Goal: Information Seeking & Learning: Learn about a topic

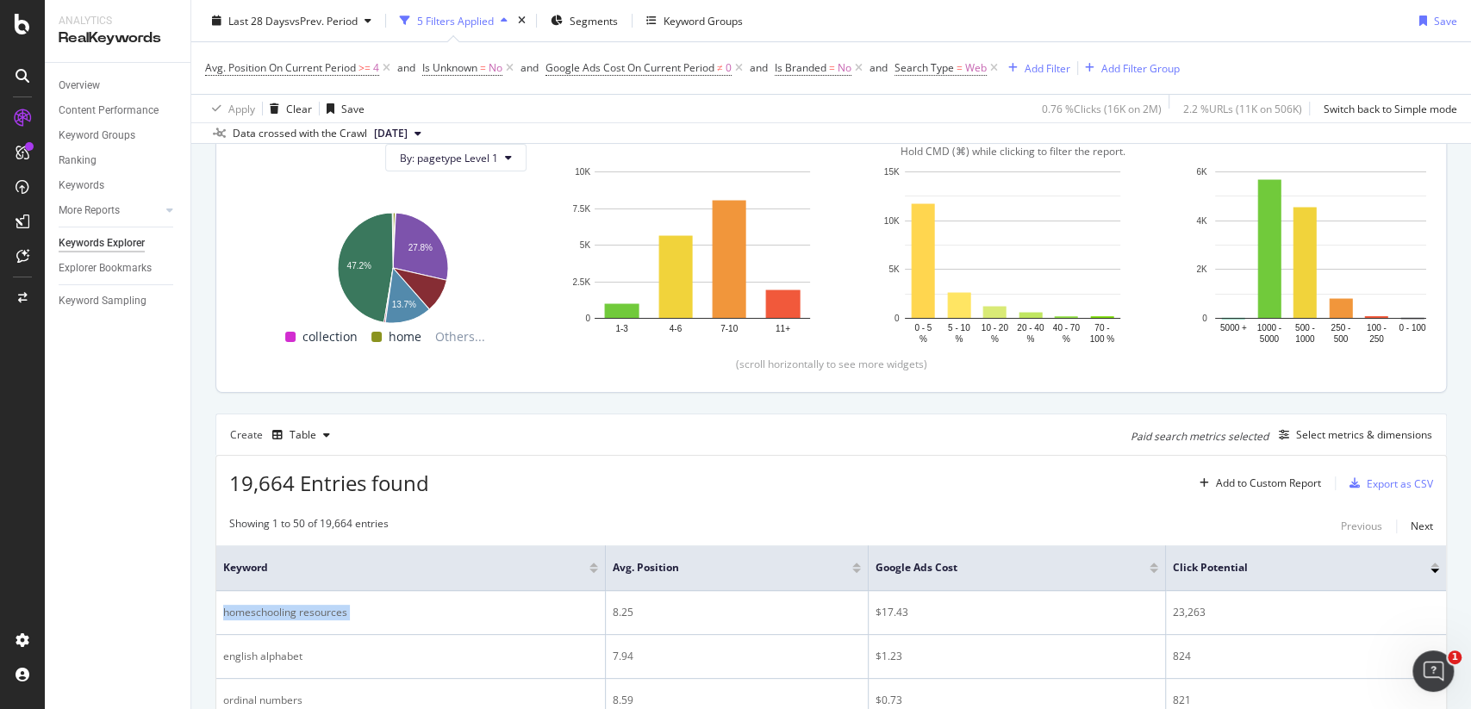
scroll to position [479, 0]
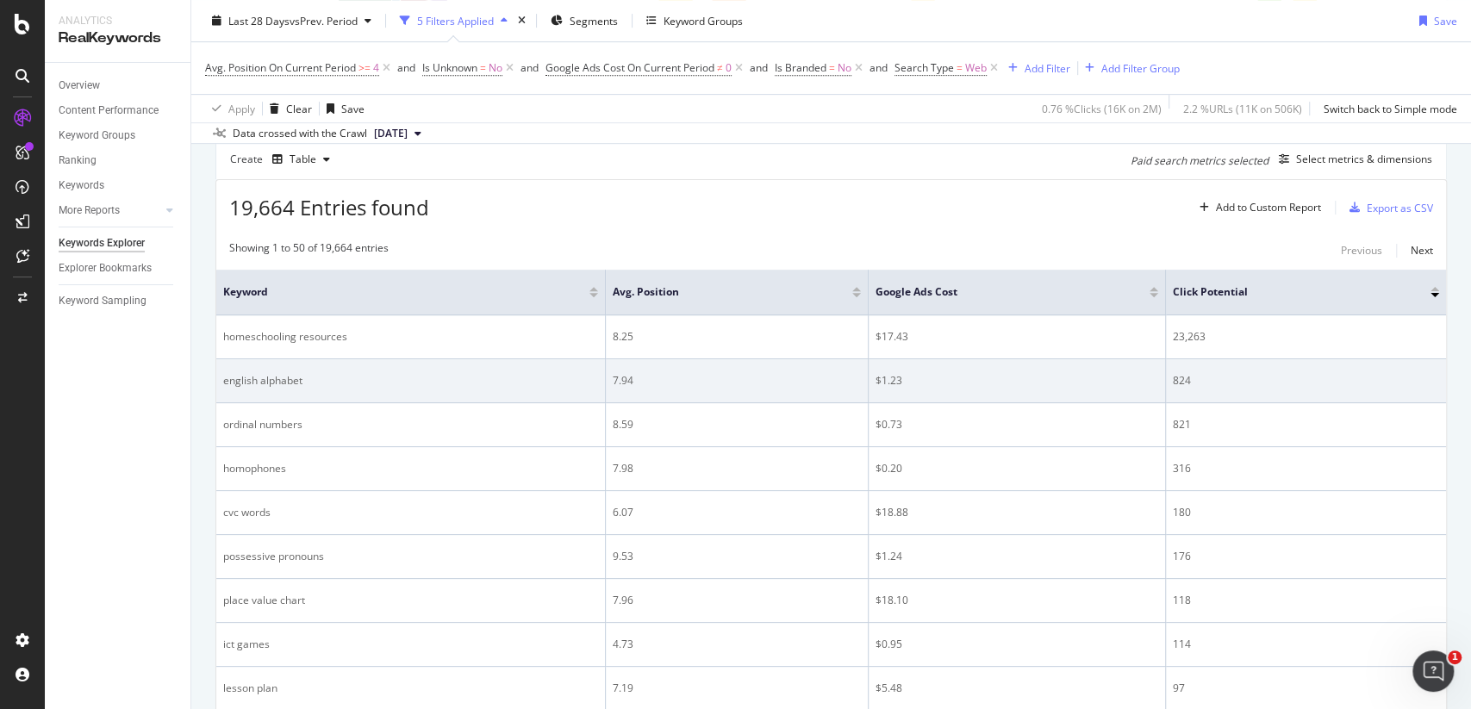
click at [470, 397] on td "english alphabet" at bounding box center [411, 381] width 390 height 44
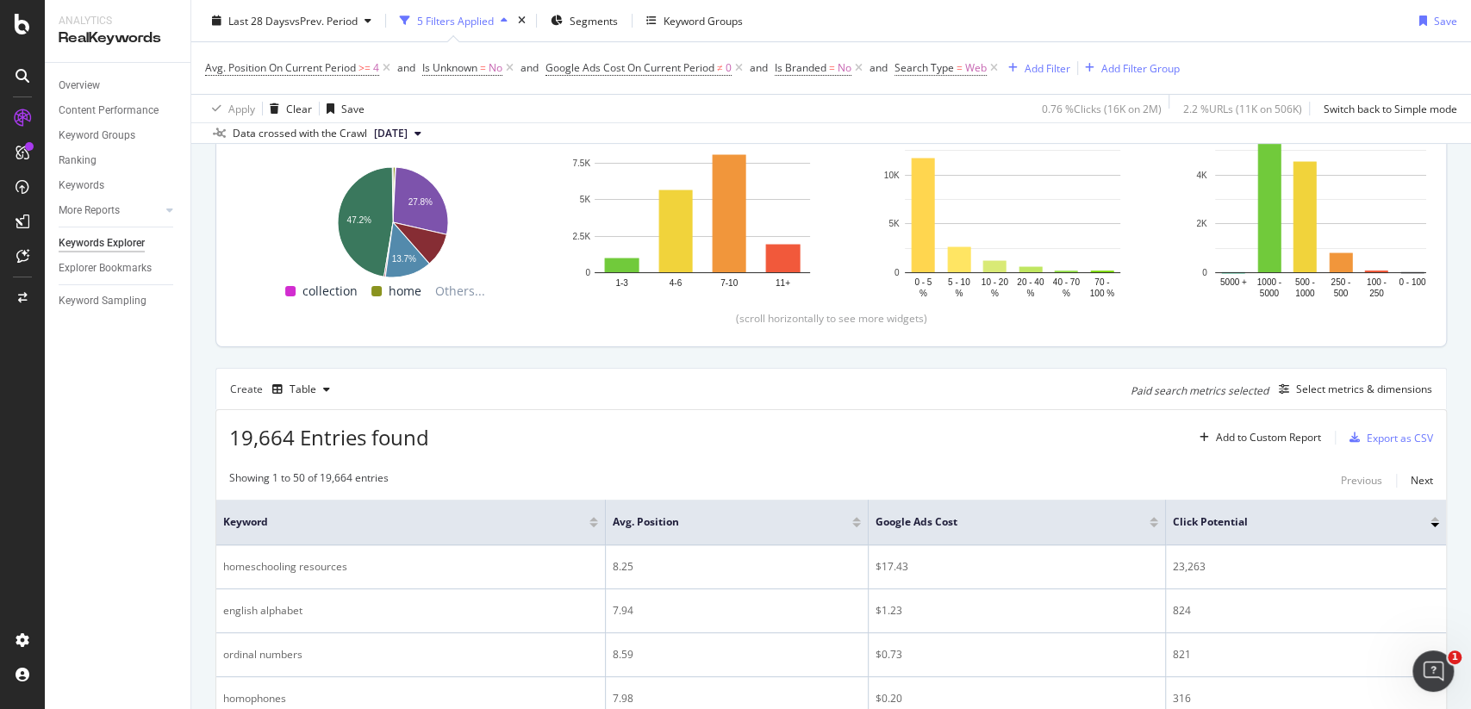
scroll to position [0, 0]
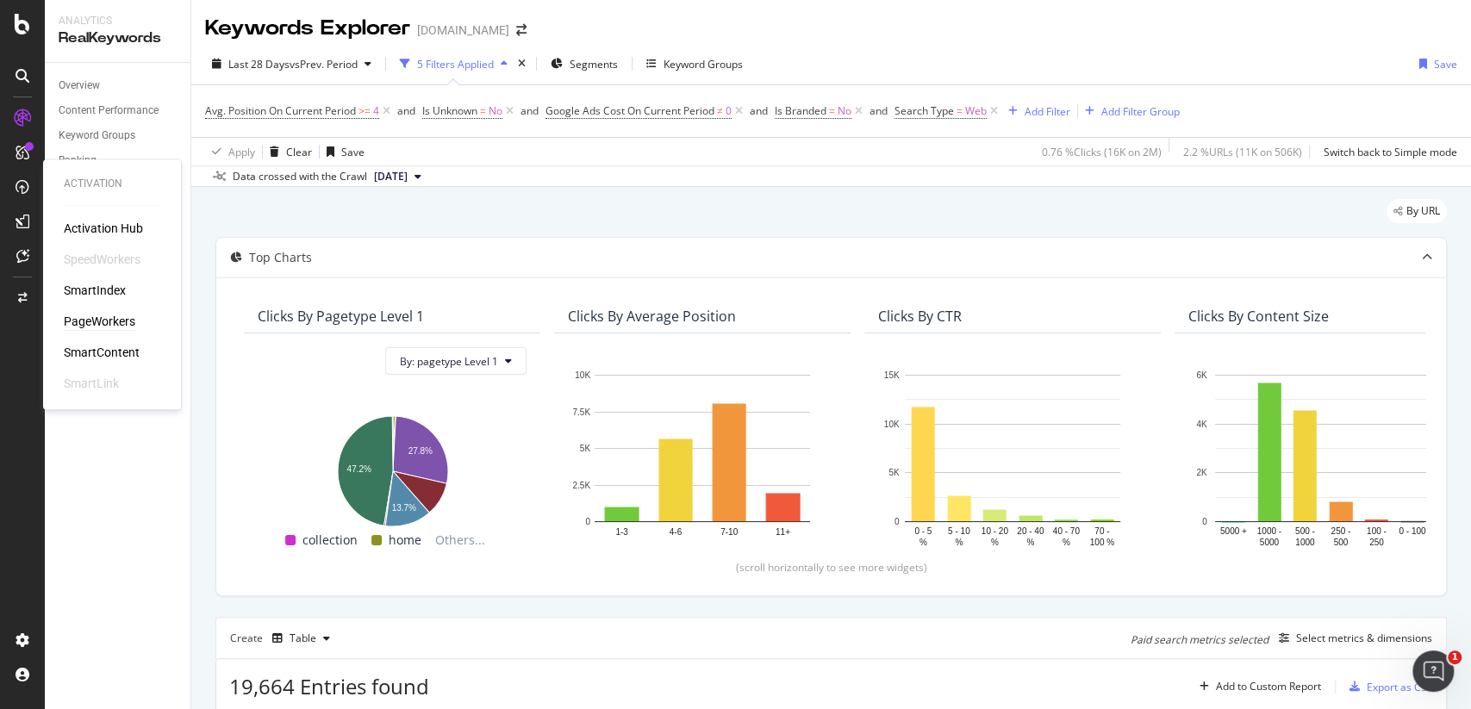
click at [103, 313] on div "PageWorkers" at bounding box center [100, 321] width 72 height 17
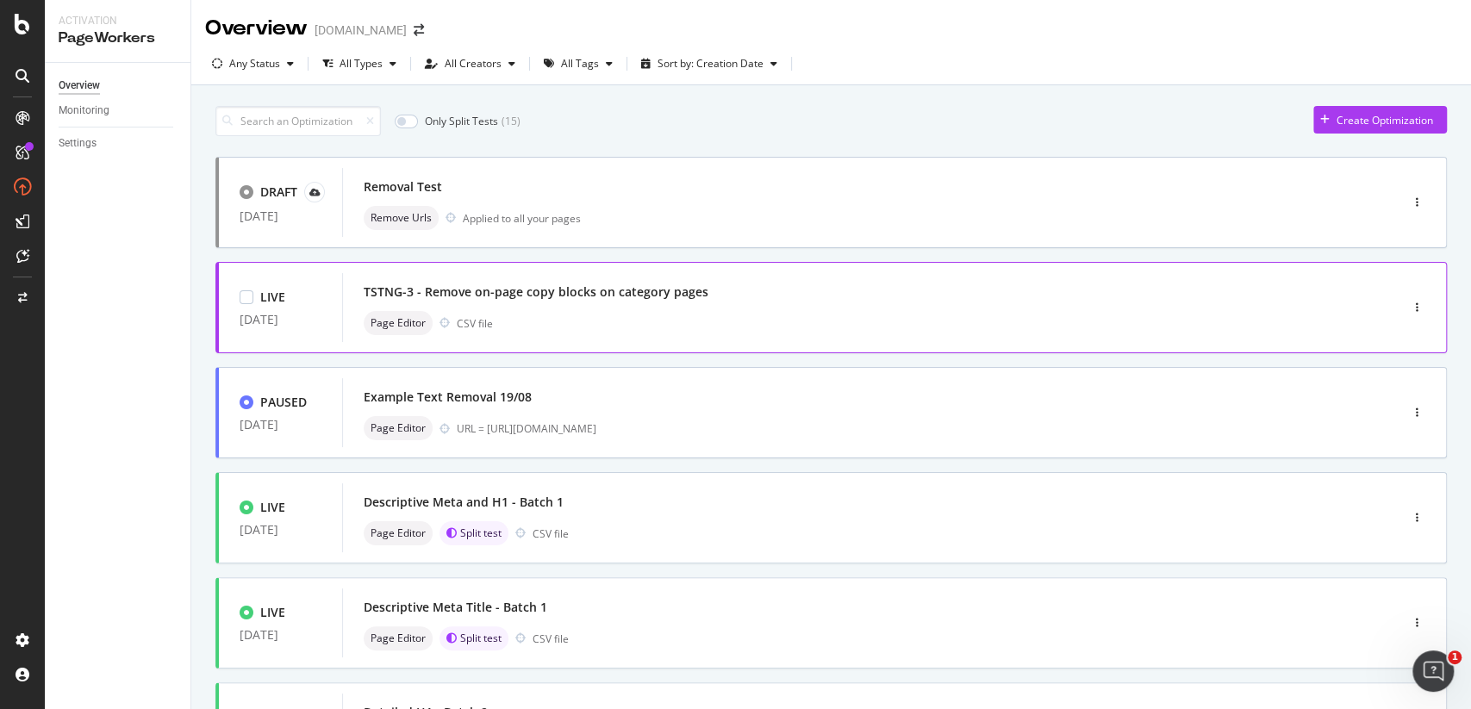
click at [508, 296] on div "TSTNG-3 - Remove on-page copy blocks on category pages" at bounding box center [536, 292] width 345 height 17
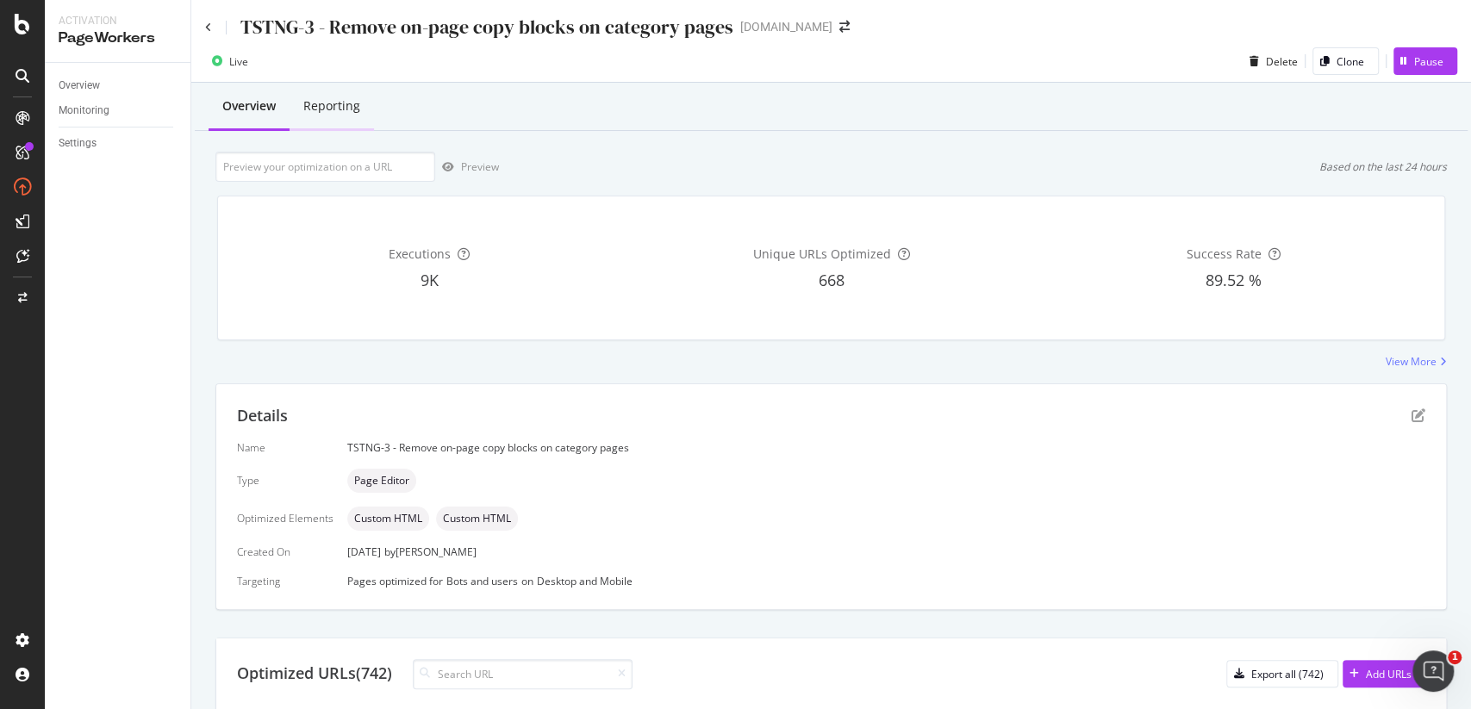
click at [336, 101] on div "Reporting" at bounding box center [331, 105] width 57 height 17
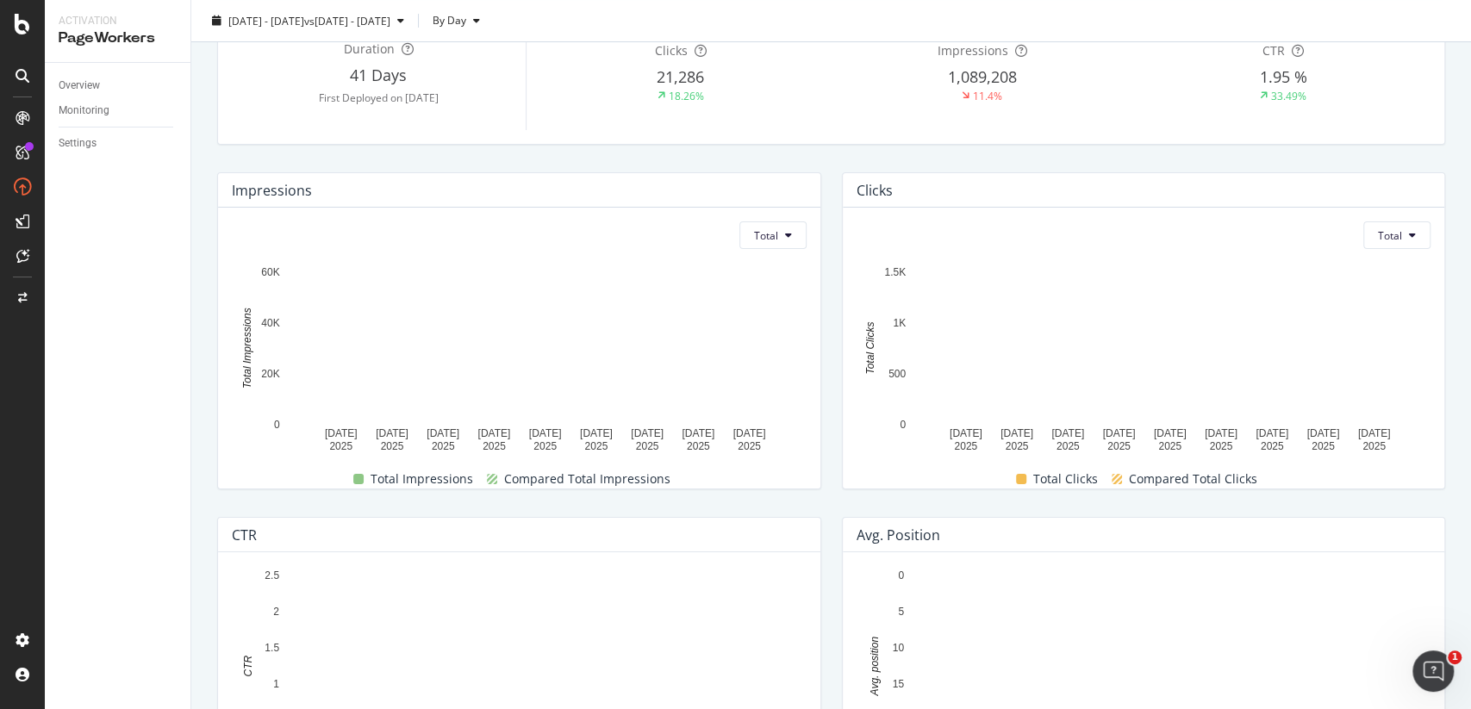
scroll to position [277, 0]
